Goal: Browse casually: Explore the website without a specific task or goal

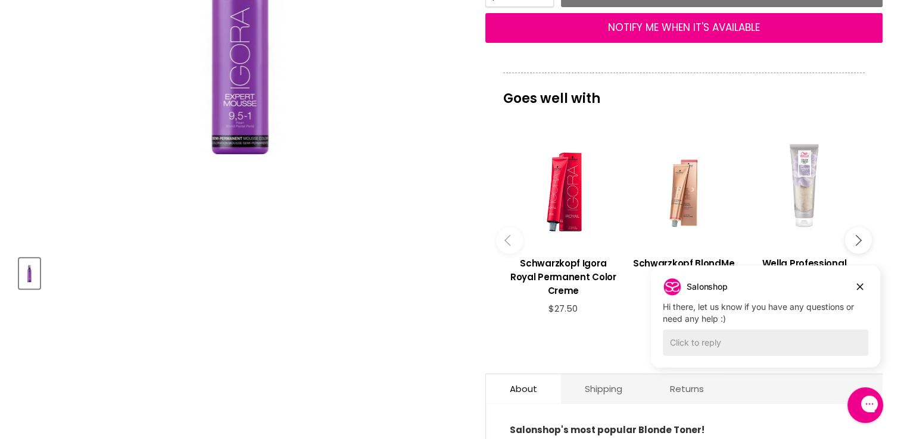
scroll to position [343, 0]
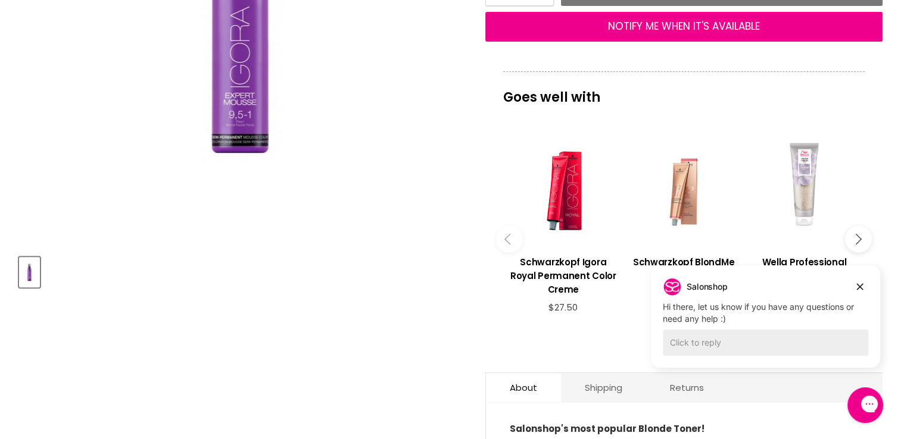
click at [857, 226] on button "Main content" at bounding box center [858, 239] width 27 height 27
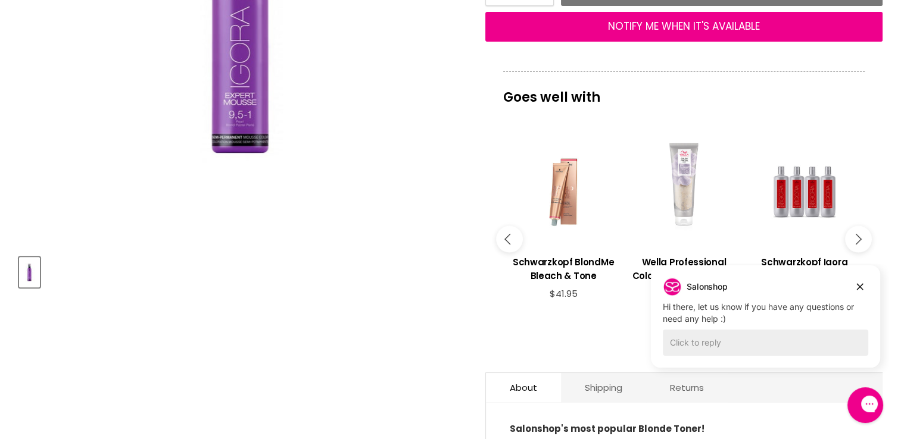
click at [857, 226] on button "Main content" at bounding box center [858, 239] width 27 height 27
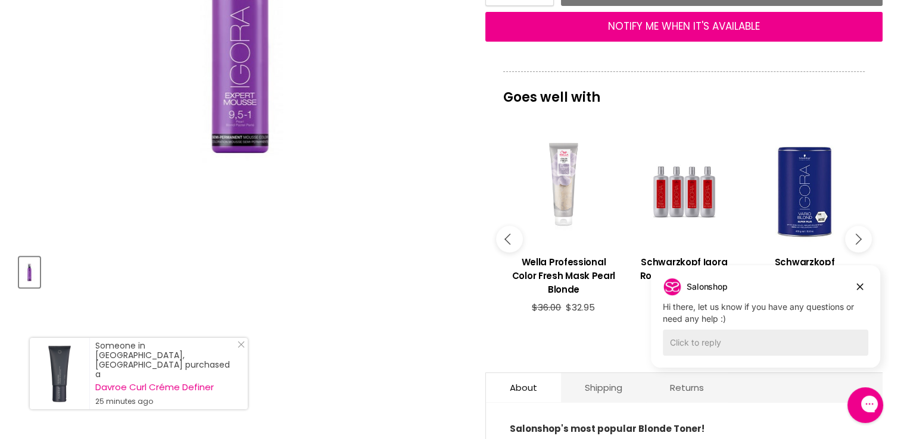
click at [857, 226] on button "Main content" at bounding box center [858, 239] width 27 height 27
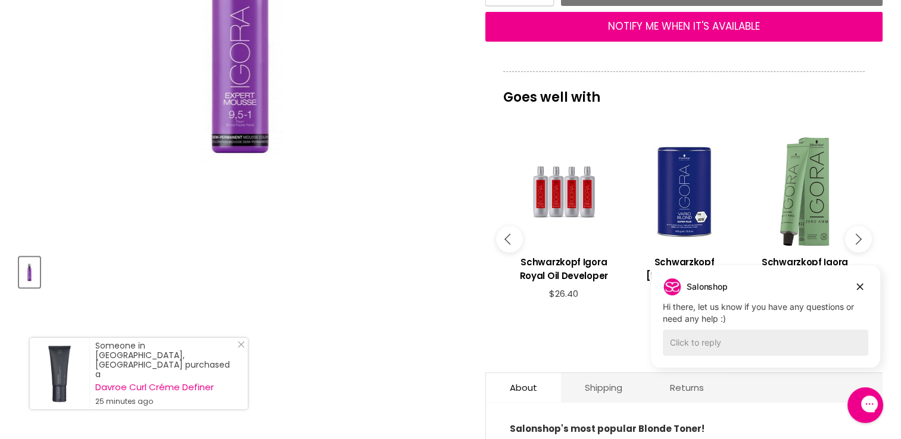
click at [857, 226] on button "Main content" at bounding box center [858, 239] width 27 height 27
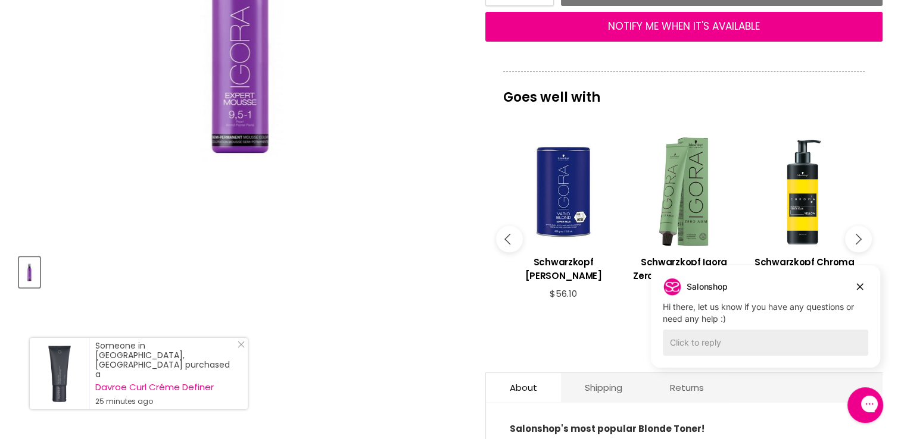
click at [857, 226] on button "Main content" at bounding box center [858, 239] width 27 height 27
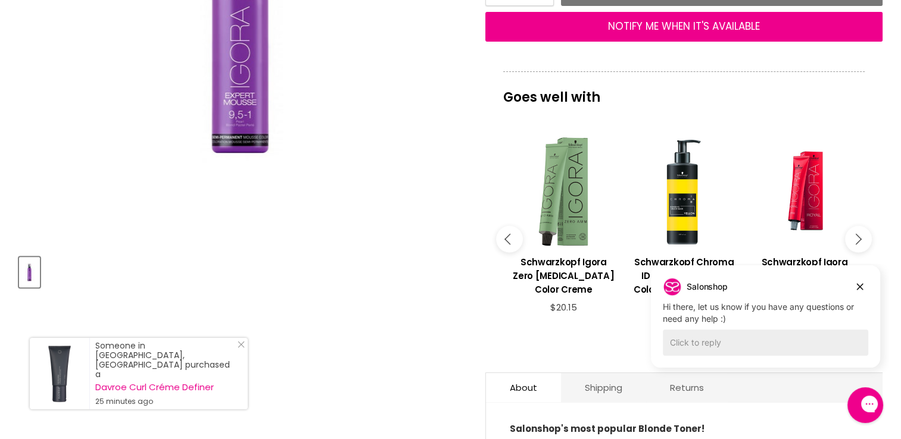
click at [857, 226] on button "Main content" at bounding box center [858, 239] width 27 height 27
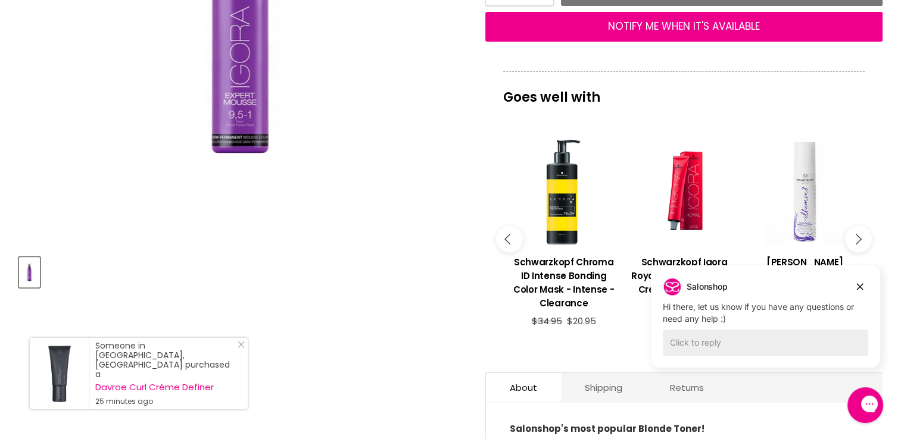
click at [857, 226] on button "Main content" at bounding box center [858, 239] width 27 height 27
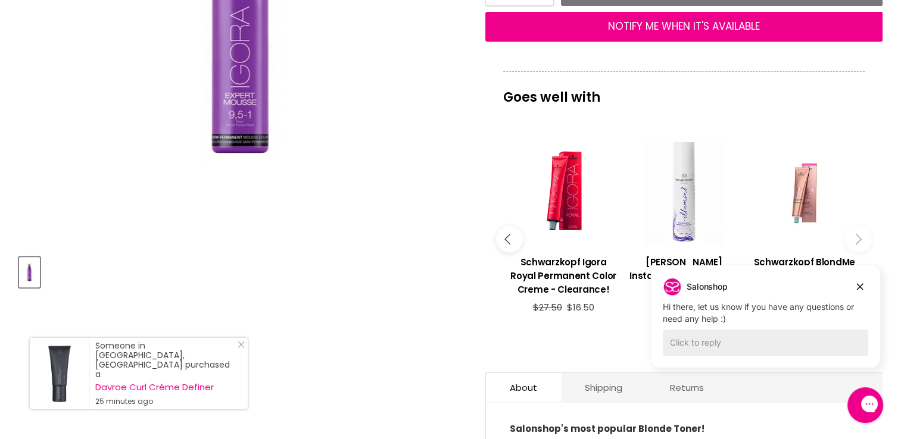
click at [857, 226] on button "Main content" at bounding box center [858, 239] width 27 height 27
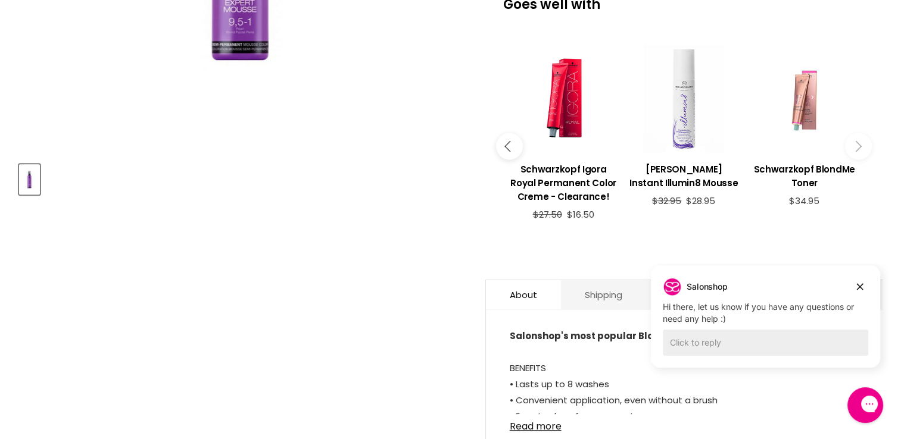
scroll to position [0, 0]
